Goal: Transaction & Acquisition: Purchase product/service

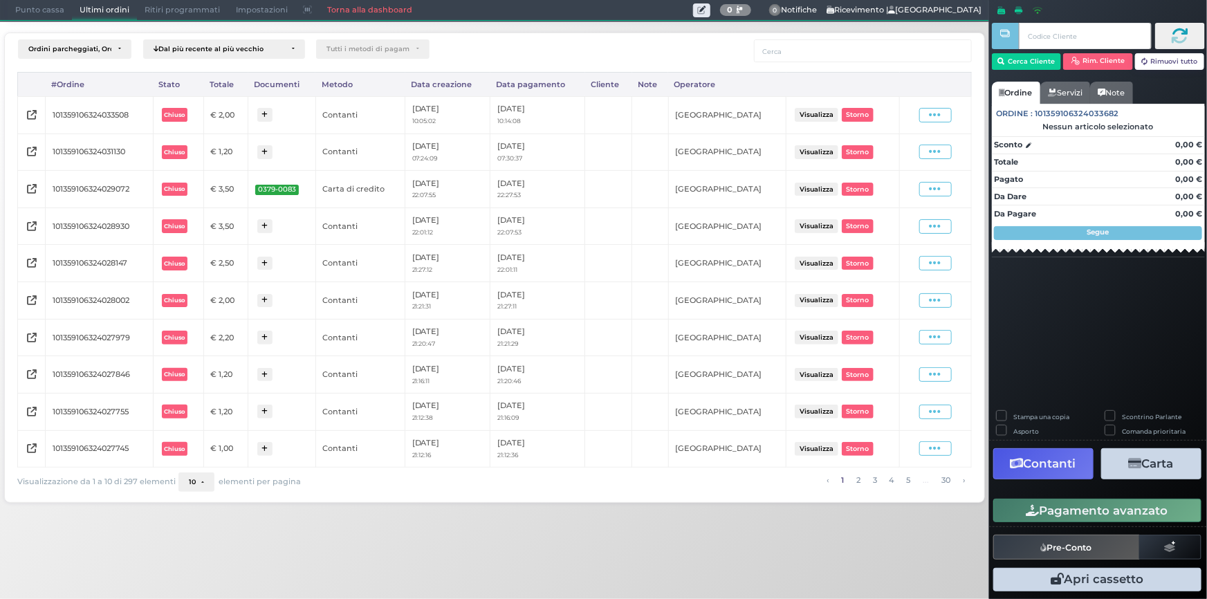
click at [44, 12] on span "Punto cassa" at bounding box center [40, 10] width 64 height 19
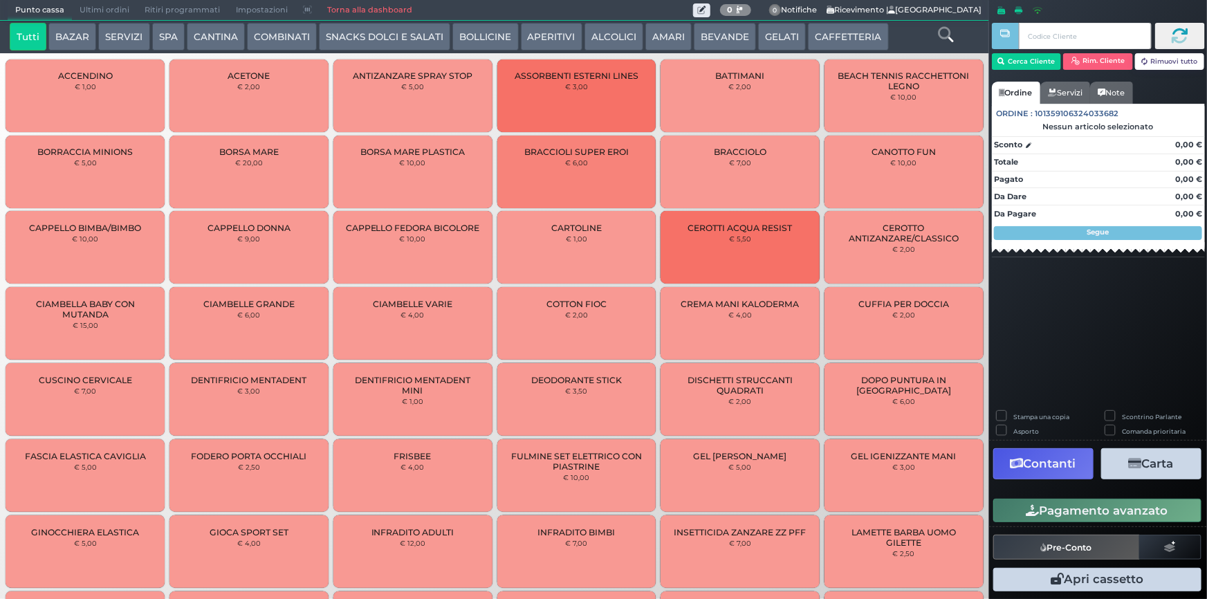
click at [774, 37] on button "GELATI" at bounding box center [782, 37] width 48 height 28
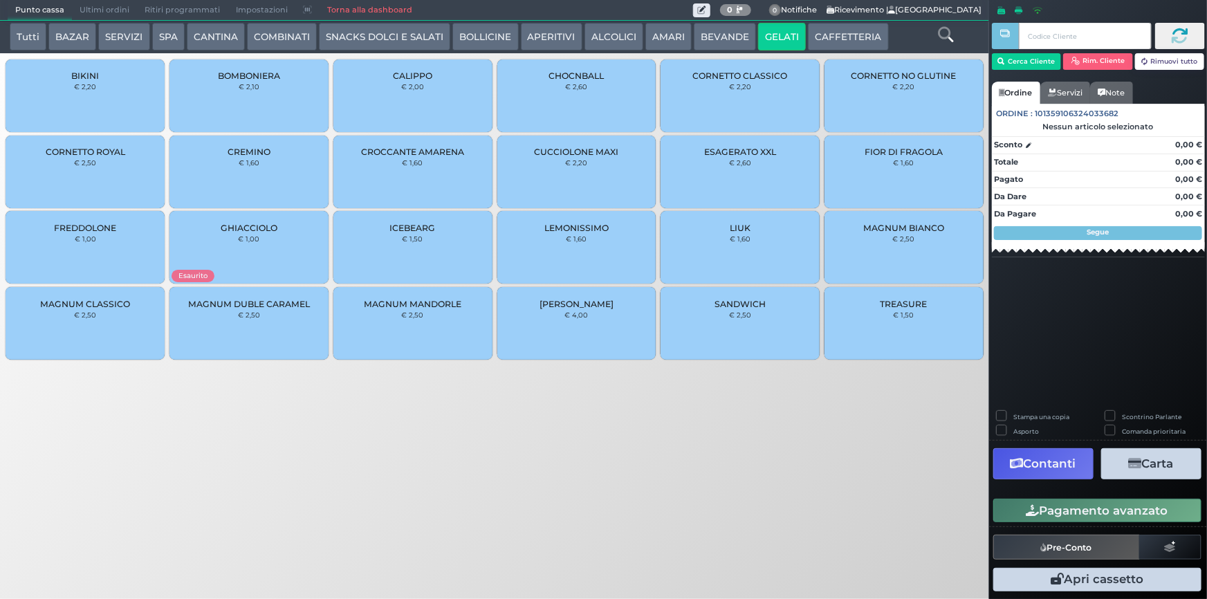
click at [817, 35] on button "CAFFETTERIA" at bounding box center [848, 37] width 80 height 28
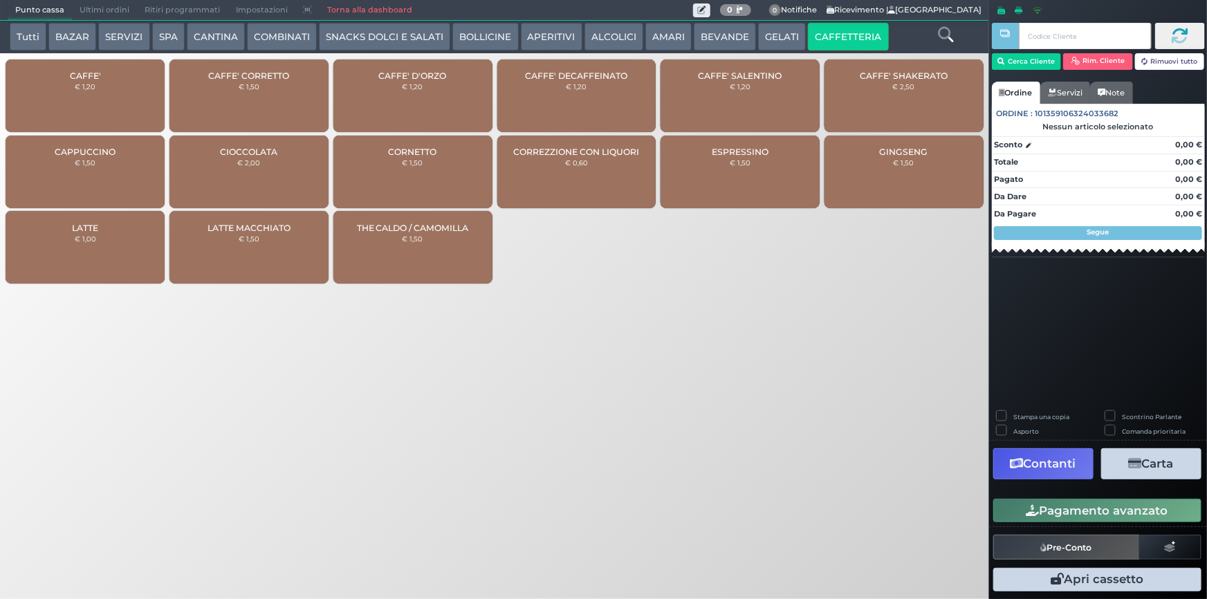
click at [710, 38] on button "BEVANDE" at bounding box center [725, 37] width 62 height 28
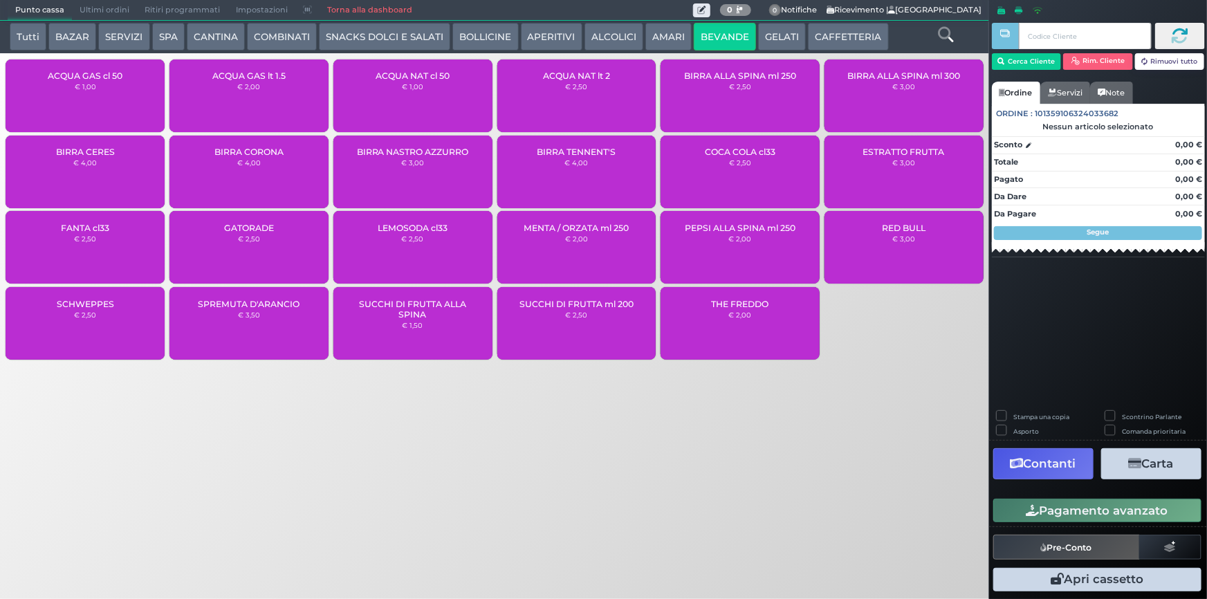
click at [610, 109] on div "ACQUA NAT lt 2 € 2,50" at bounding box center [576, 95] width 159 height 73
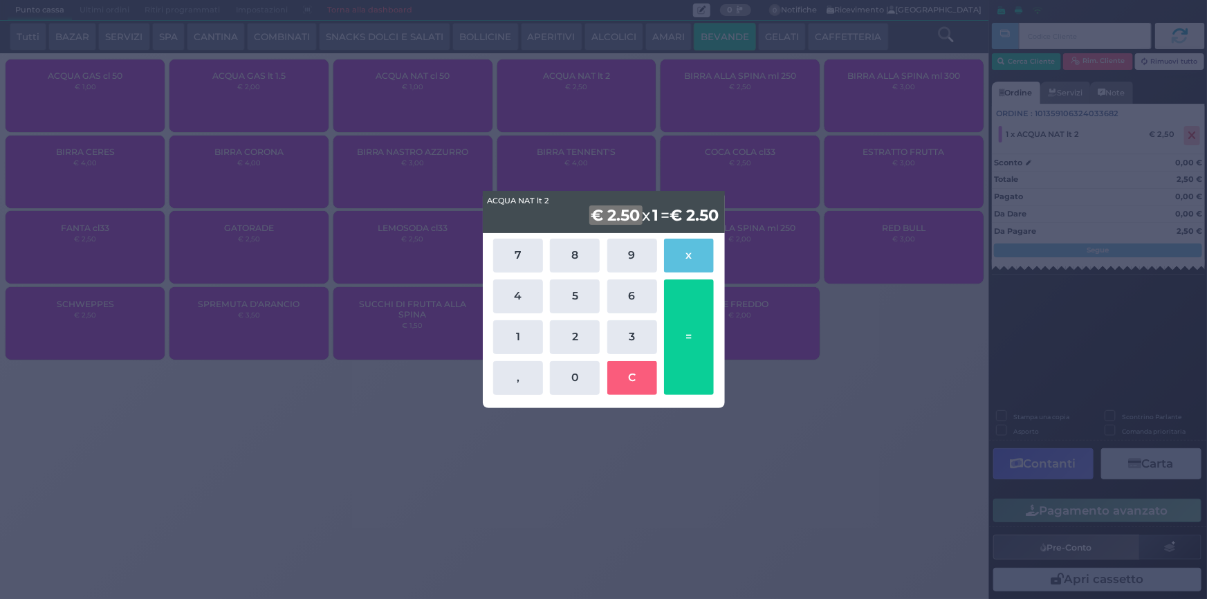
click at [805, 443] on div "ACQUA NAT lt 2 ACQUA NAT lt 2 € 2.50 x 1 = € 2.50 7 8 9 x 4 5 6 1 2 3 , 0 C =" at bounding box center [603, 299] width 1207 height 599
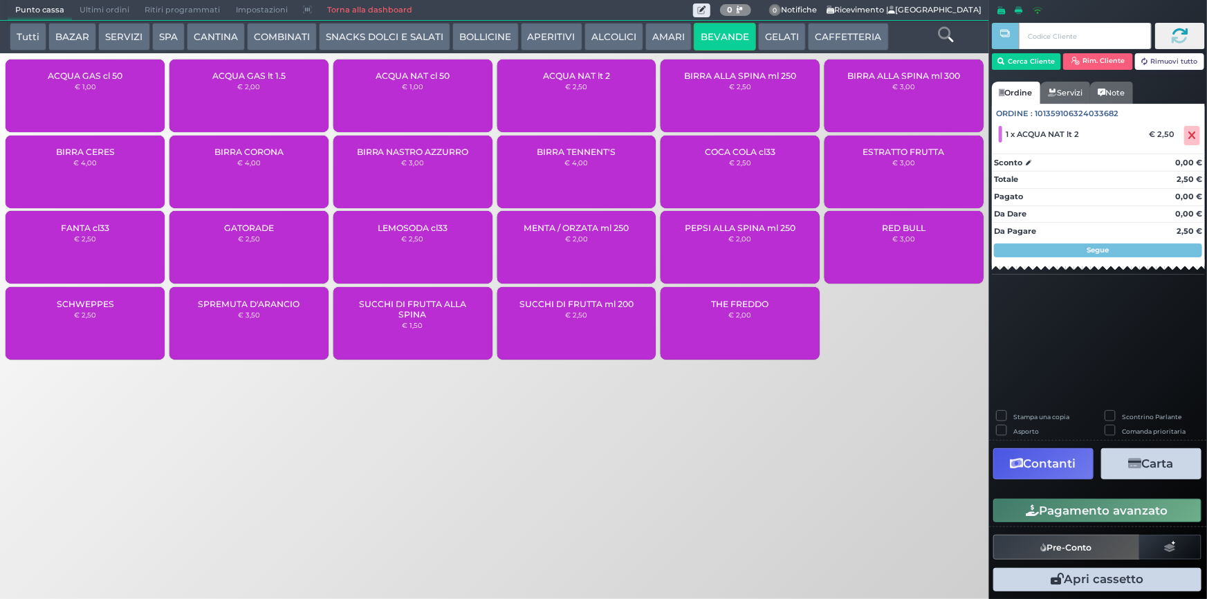
click at [1111, 510] on button "Pagamento avanzato" at bounding box center [1097, 511] width 208 height 24
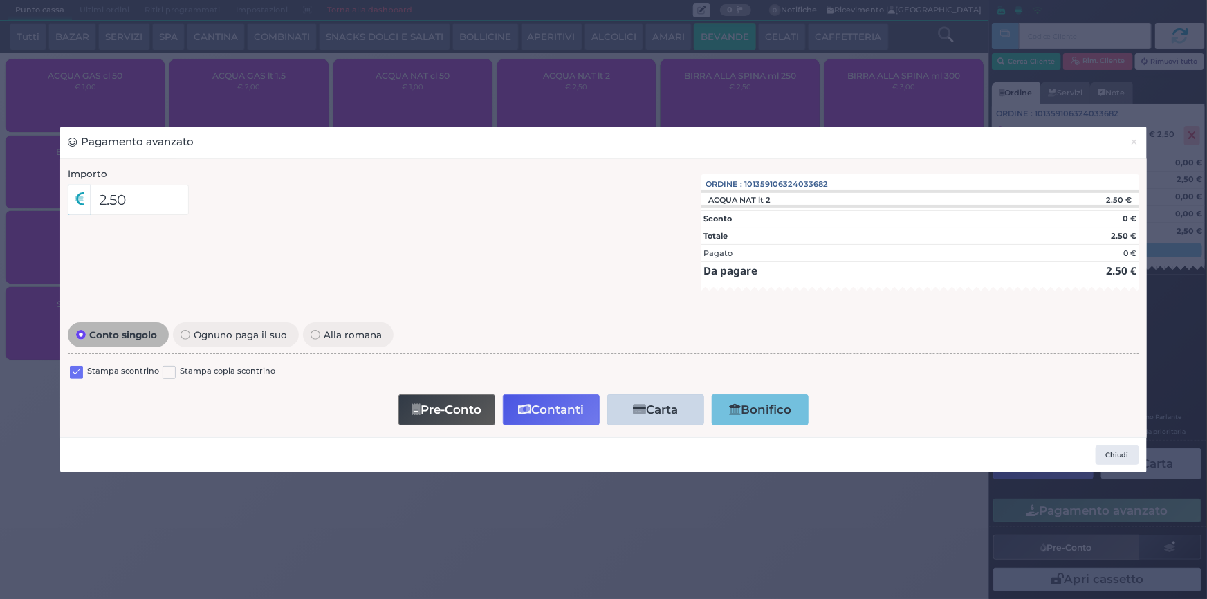
click at [82, 374] on label at bounding box center [76, 372] width 13 height 13
click at [0, 0] on input "checkbox" at bounding box center [0, 0] width 0 height 0
click at [574, 410] on button "Contanti" at bounding box center [551, 409] width 97 height 31
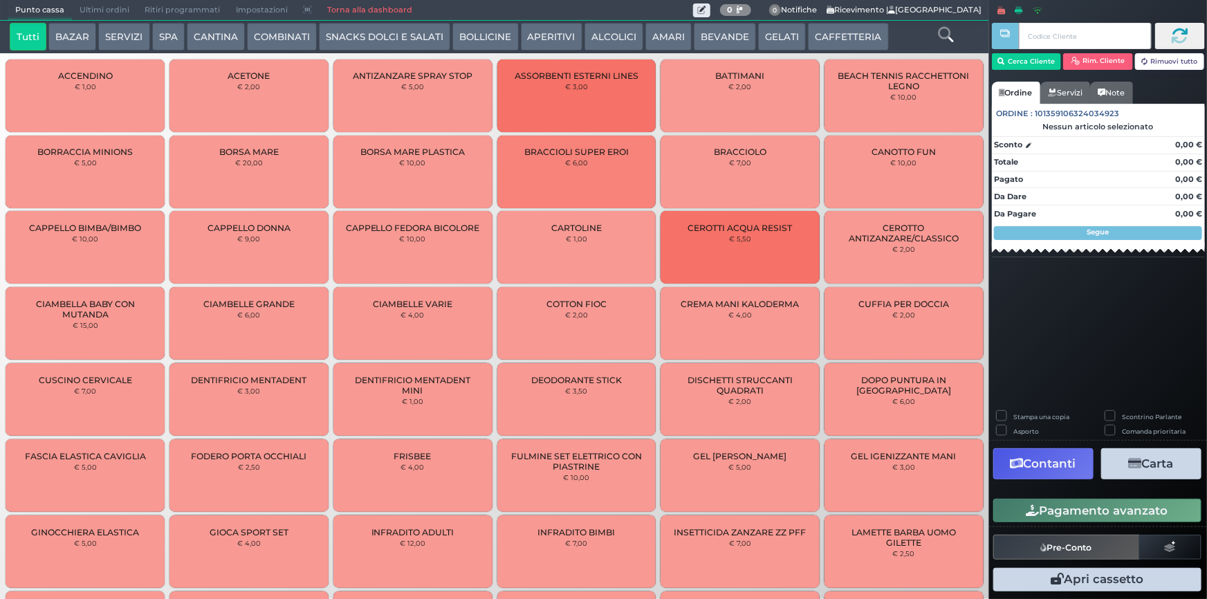
click at [117, 12] on span "Ultimi ordini" at bounding box center [104, 10] width 65 height 19
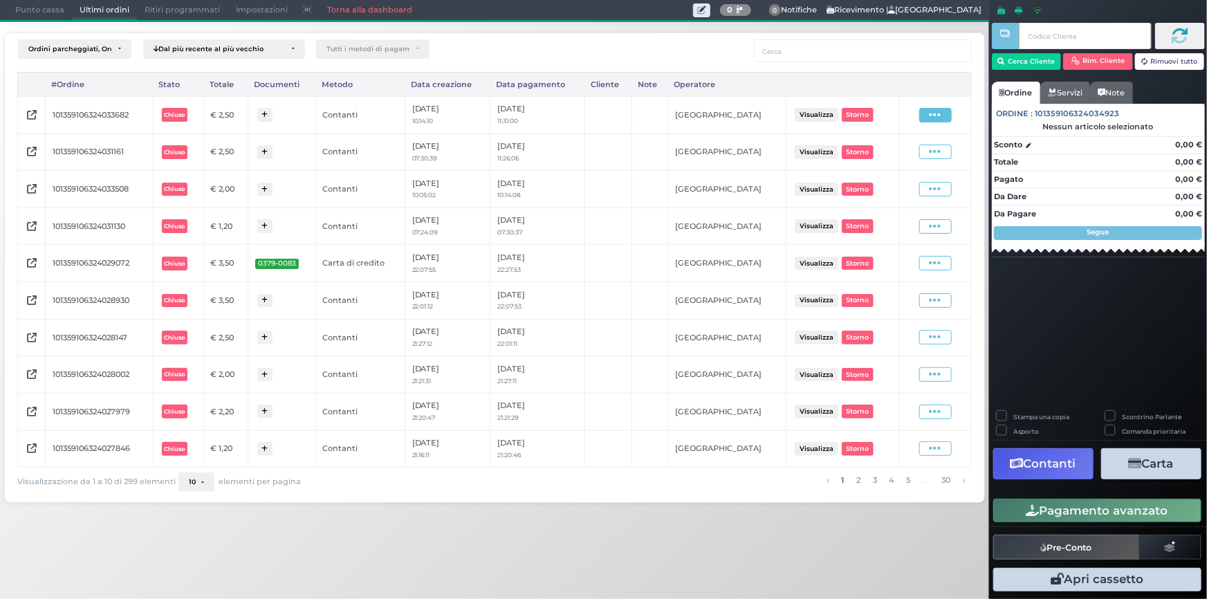
click at [928, 108] on span at bounding box center [935, 115] width 33 height 15
click at [898, 155] on span "Ristampa Pre-Conto" at bounding box center [904, 155] width 57 height 24
